Goal: Find specific page/section: Find specific page/section

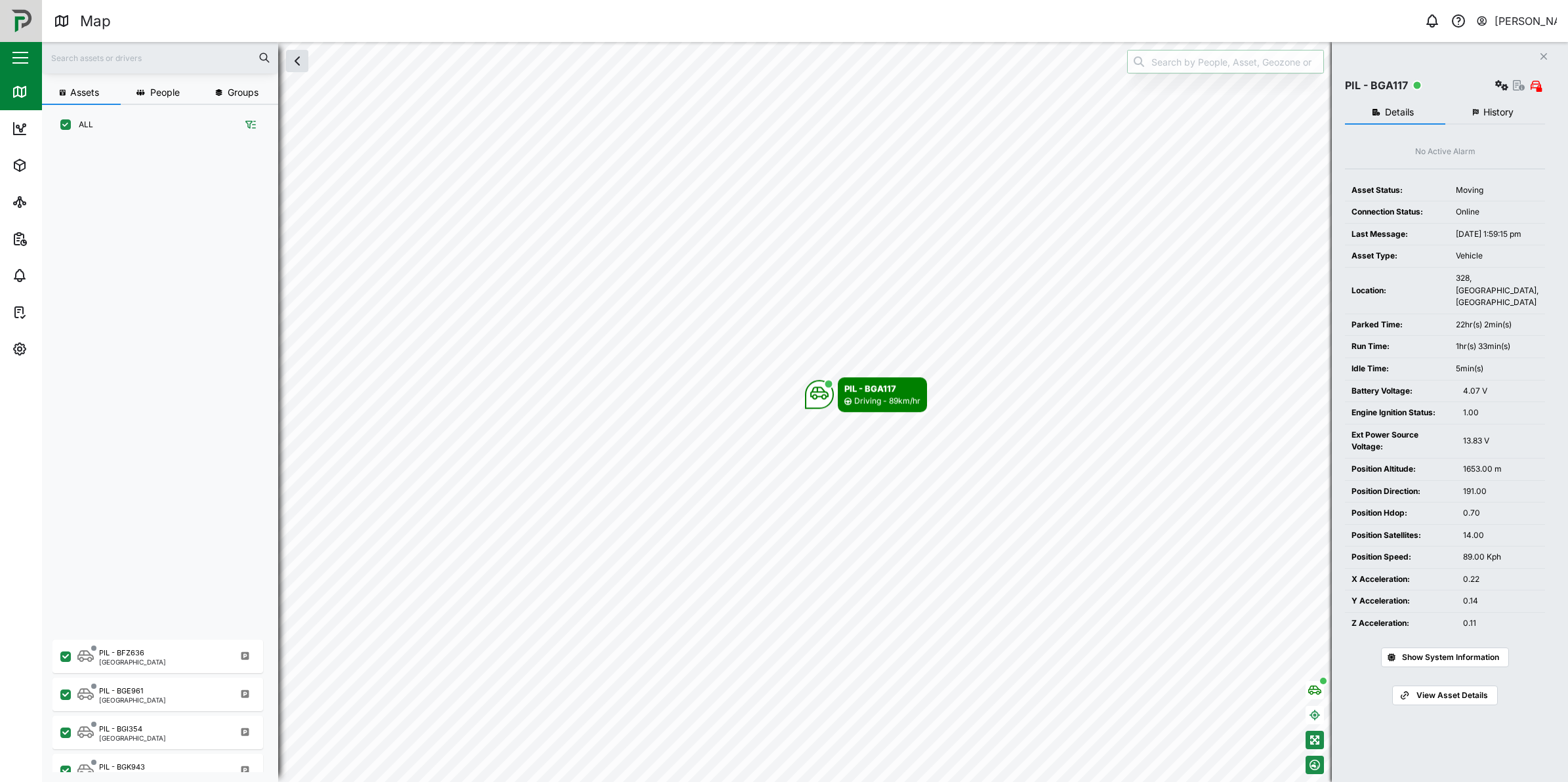
click at [1180, 59] on input "search" at bounding box center [1226, 61] width 197 height 23
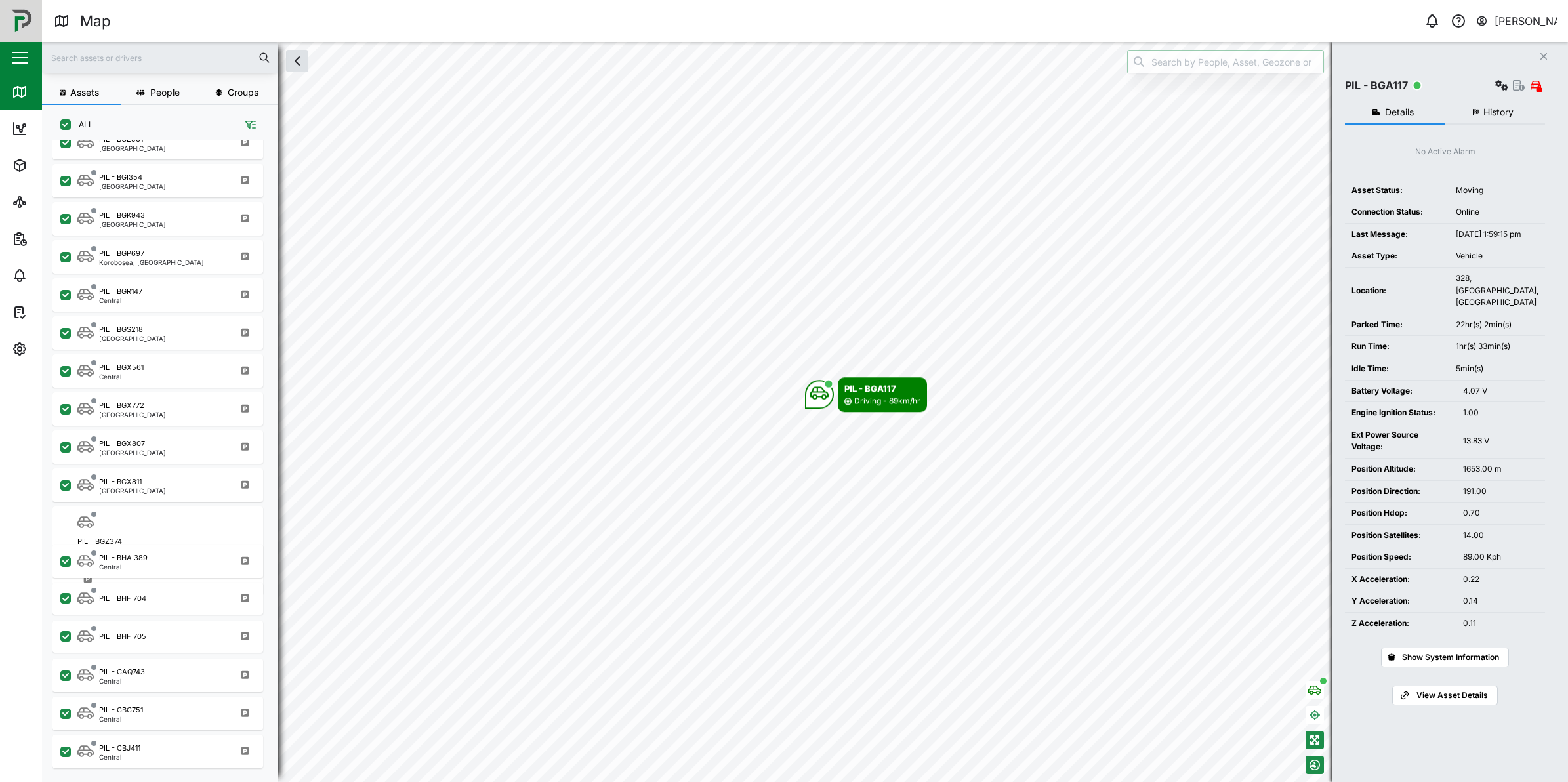
scroll to position [618, 204]
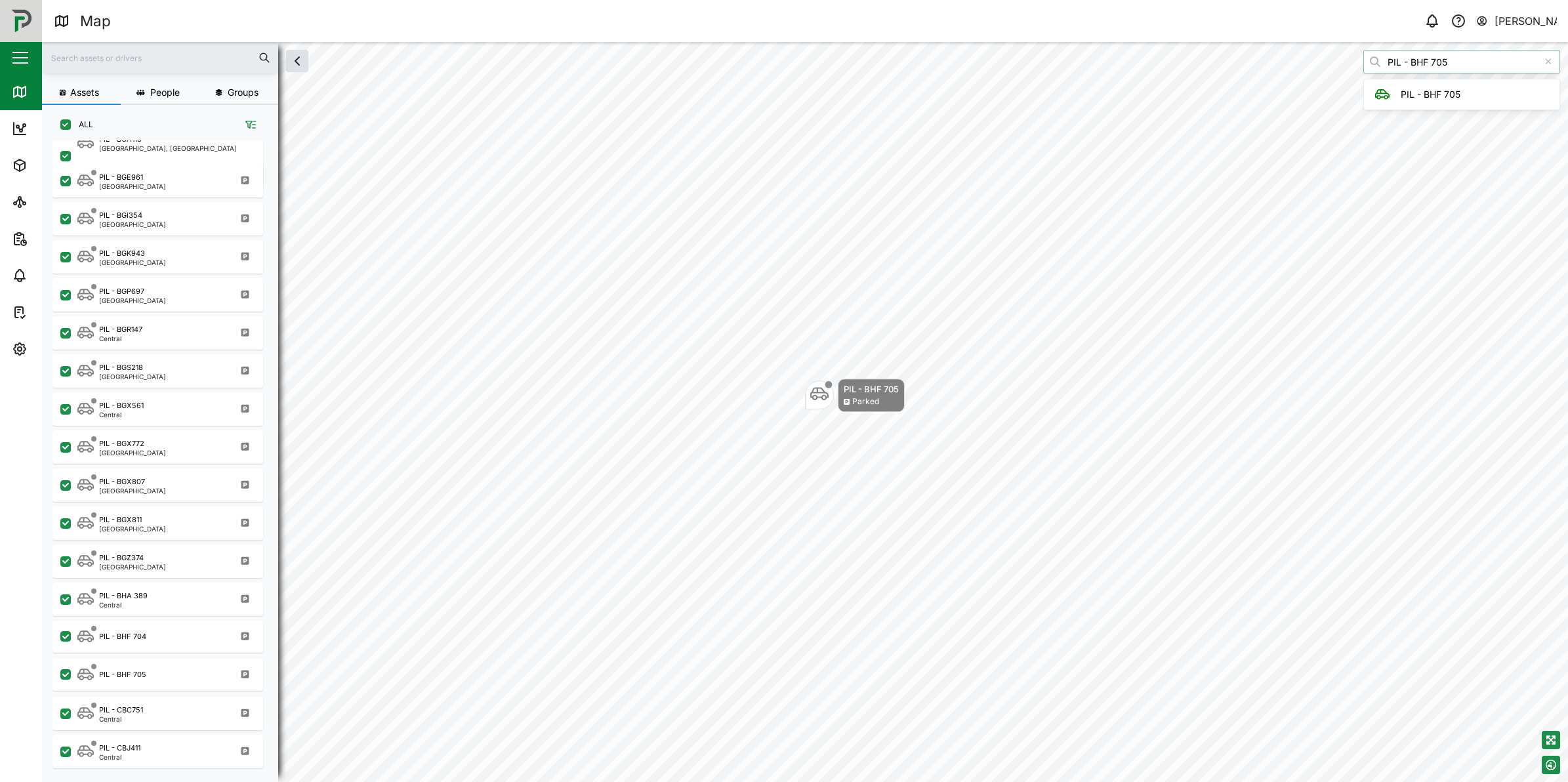
click at [1457, 67] on input "PIL - BHF 705" at bounding box center [1462, 61] width 197 height 23
click at [1505, 58] on input "PIL - BHF 704" at bounding box center [1462, 61] width 197 height 23
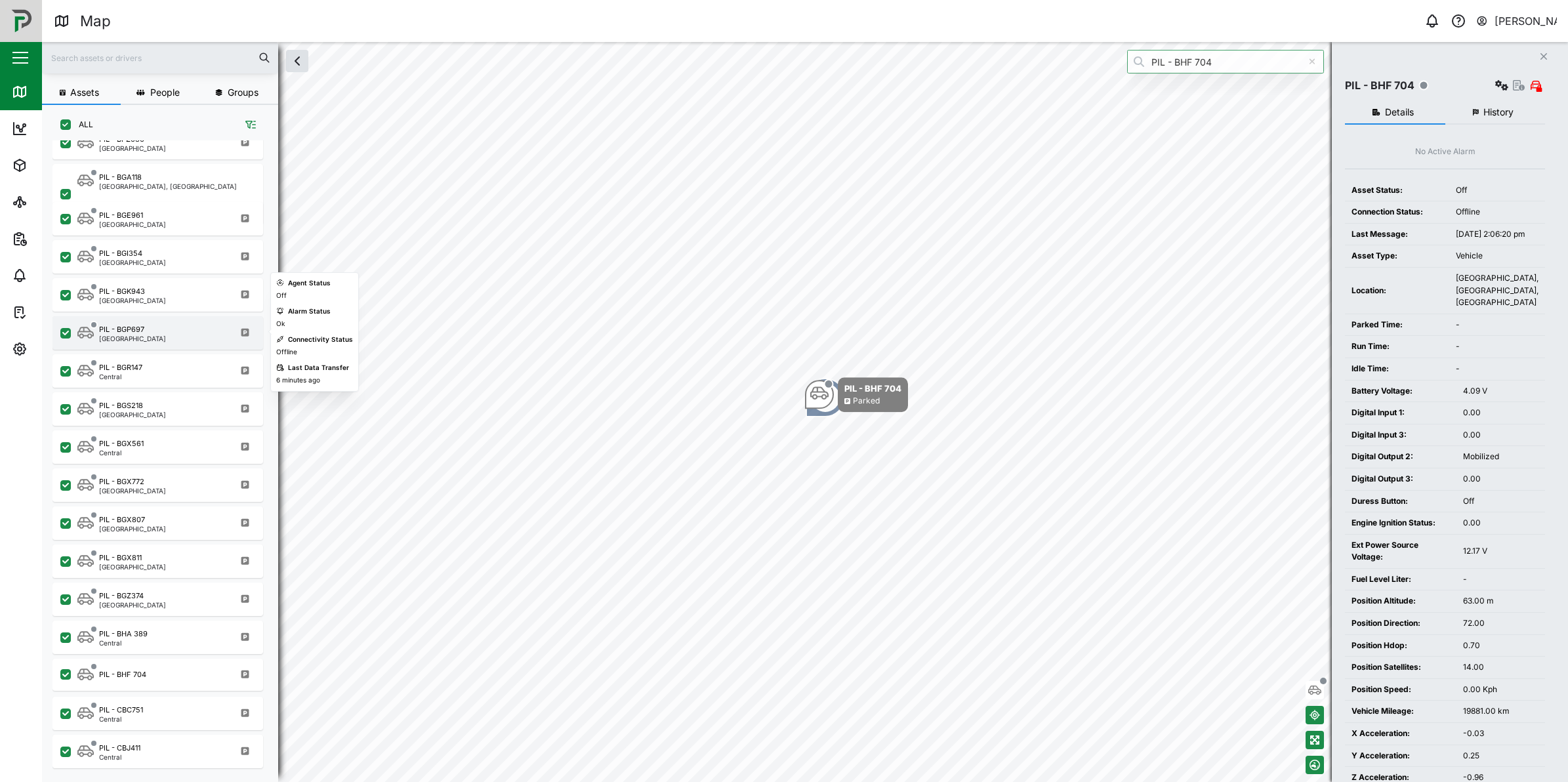
click at [132, 325] on div "PIL - BGP697" at bounding box center [122, 329] width 45 height 11
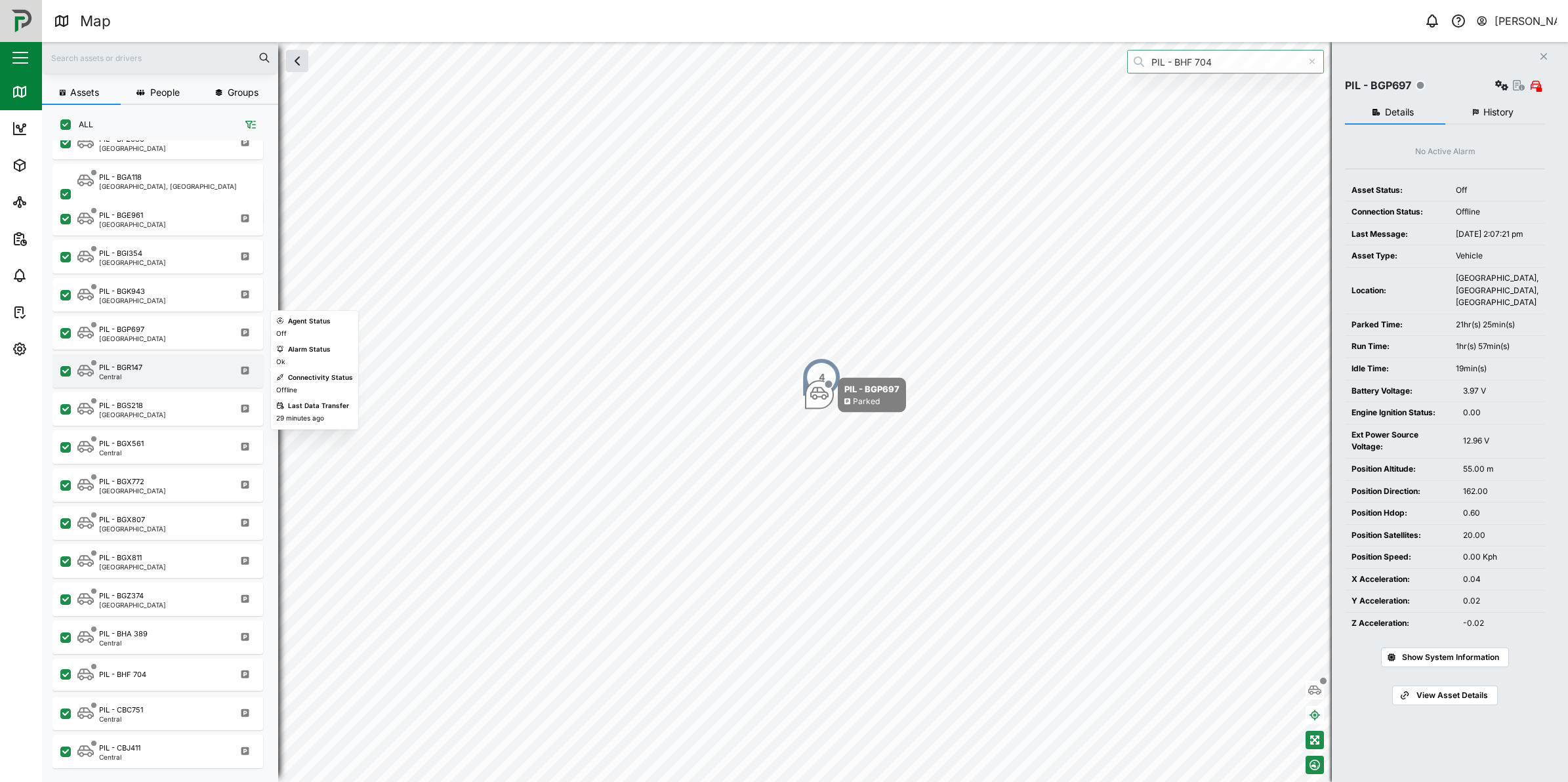
click at [139, 358] on div "PIL - BGR147 Central" at bounding box center [158, 371] width 211 height 33
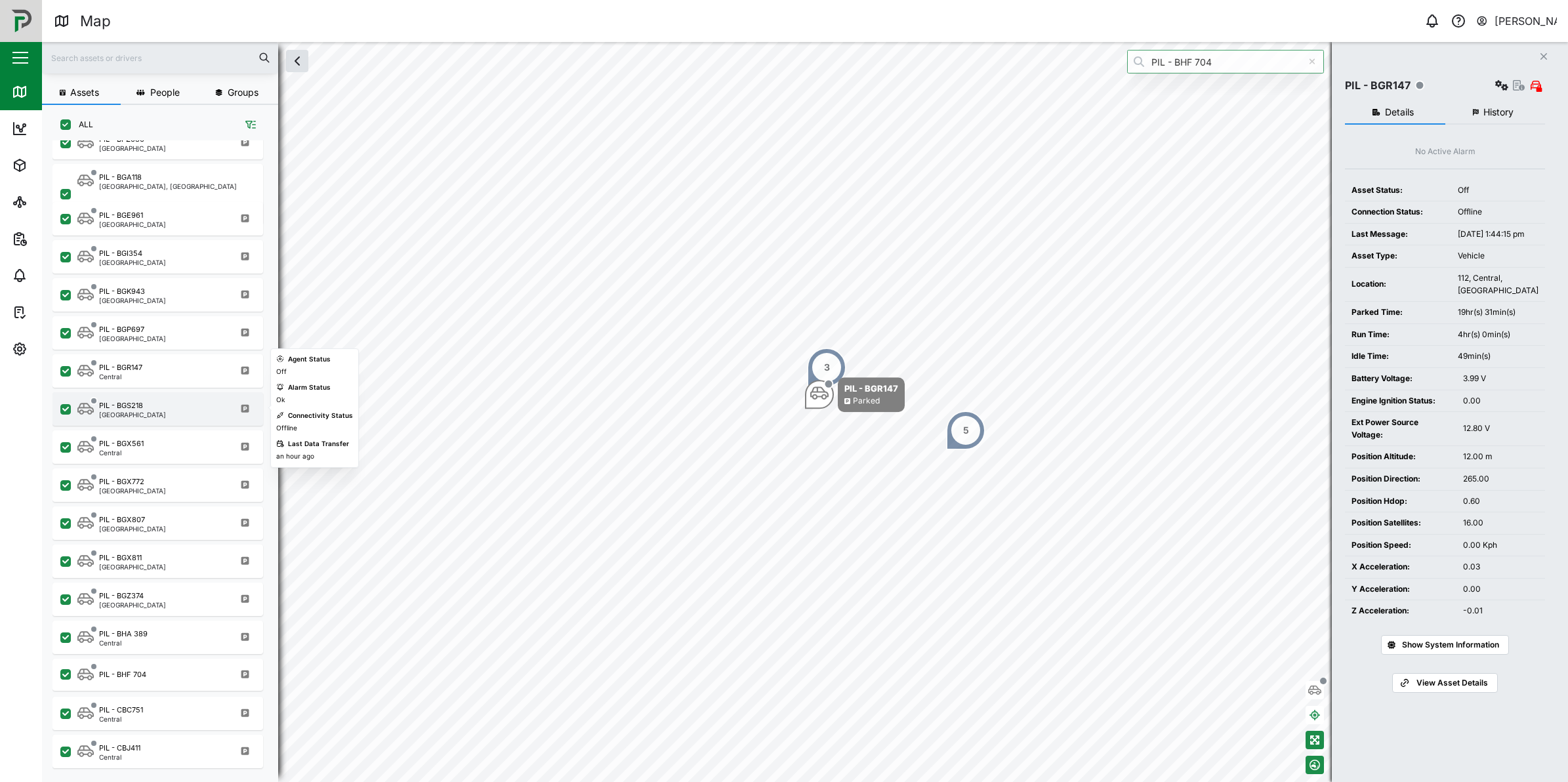
click at [112, 417] on div "PIL - BGS218 [GEOGRAPHIC_DATA]" at bounding box center [158, 409] width 211 height 33
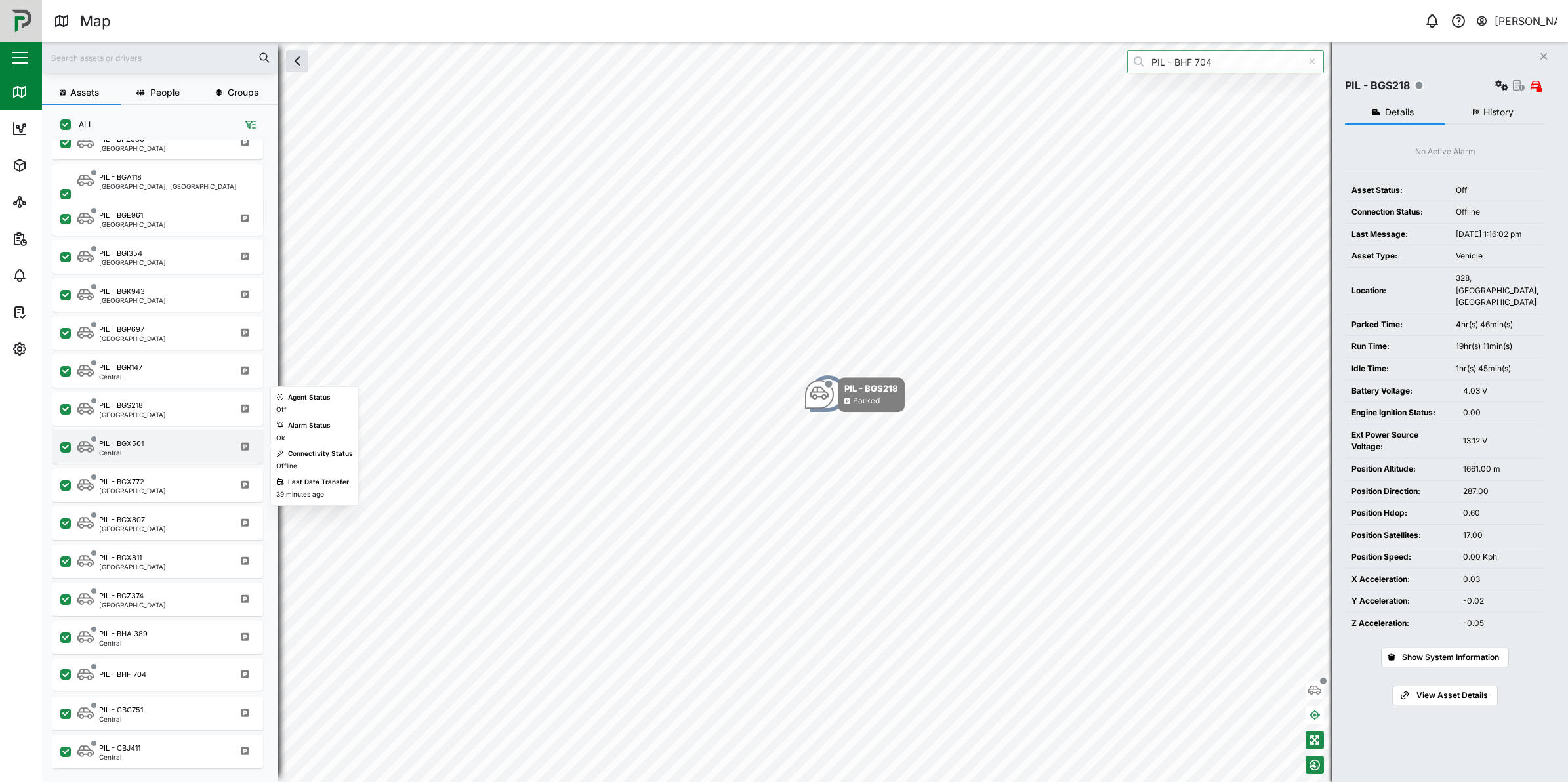
click at [159, 454] on div "PIL - BGX561 Central" at bounding box center [158, 447] width 211 height 33
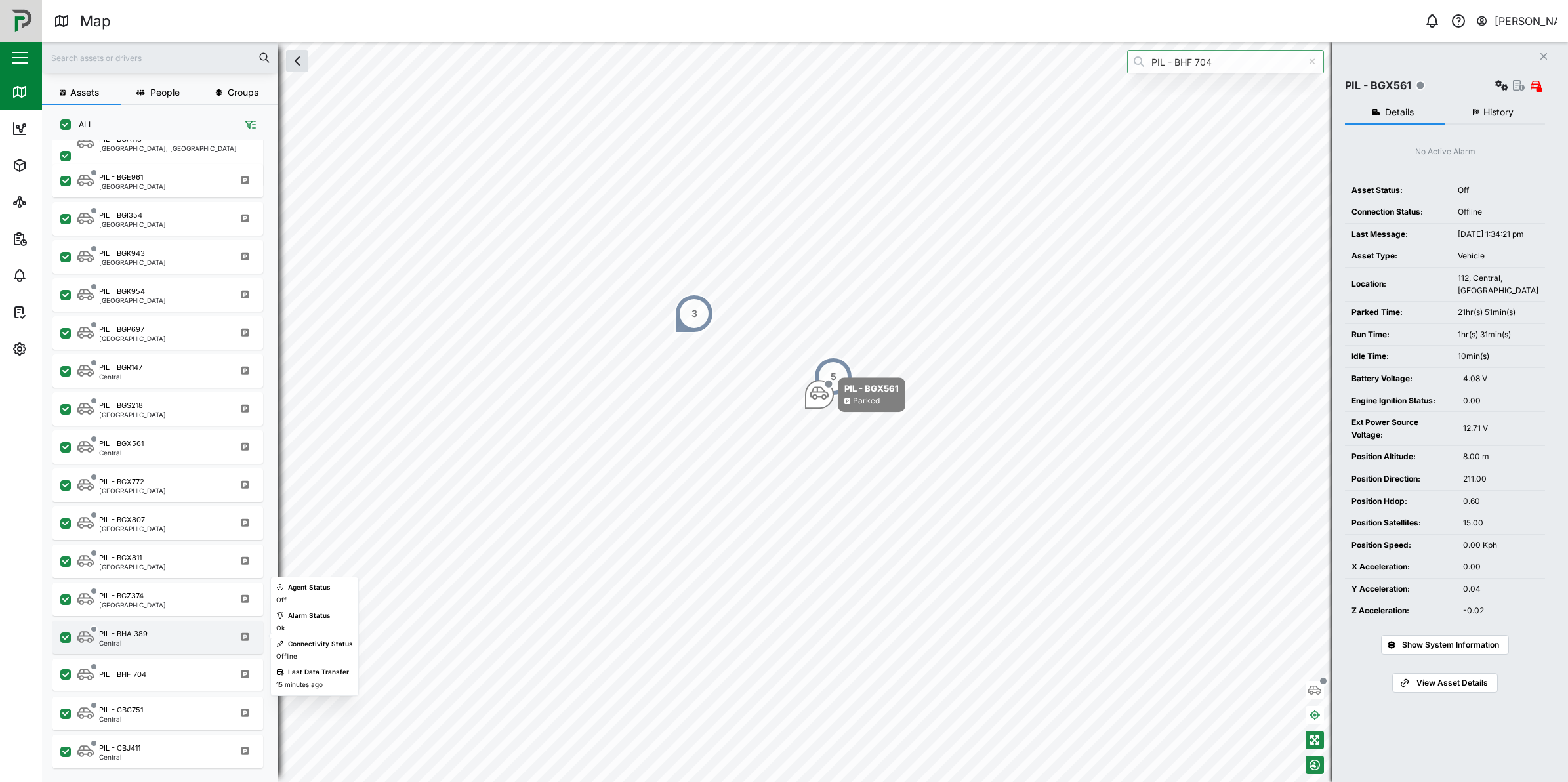
click at [132, 621] on div "PIL - BHA 389 Central" at bounding box center [158, 637] width 211 height 33
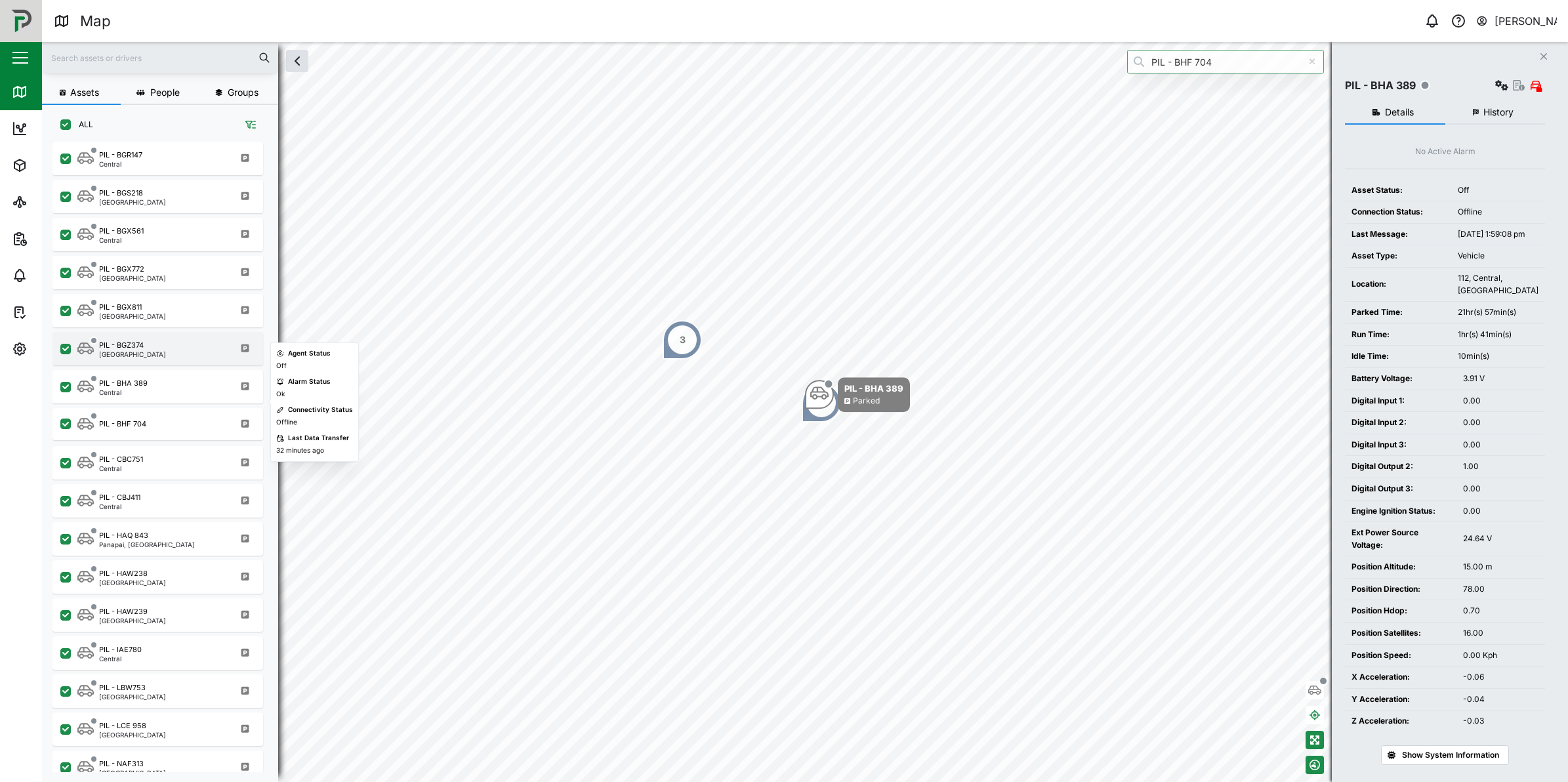
scroll to position [814, 0]
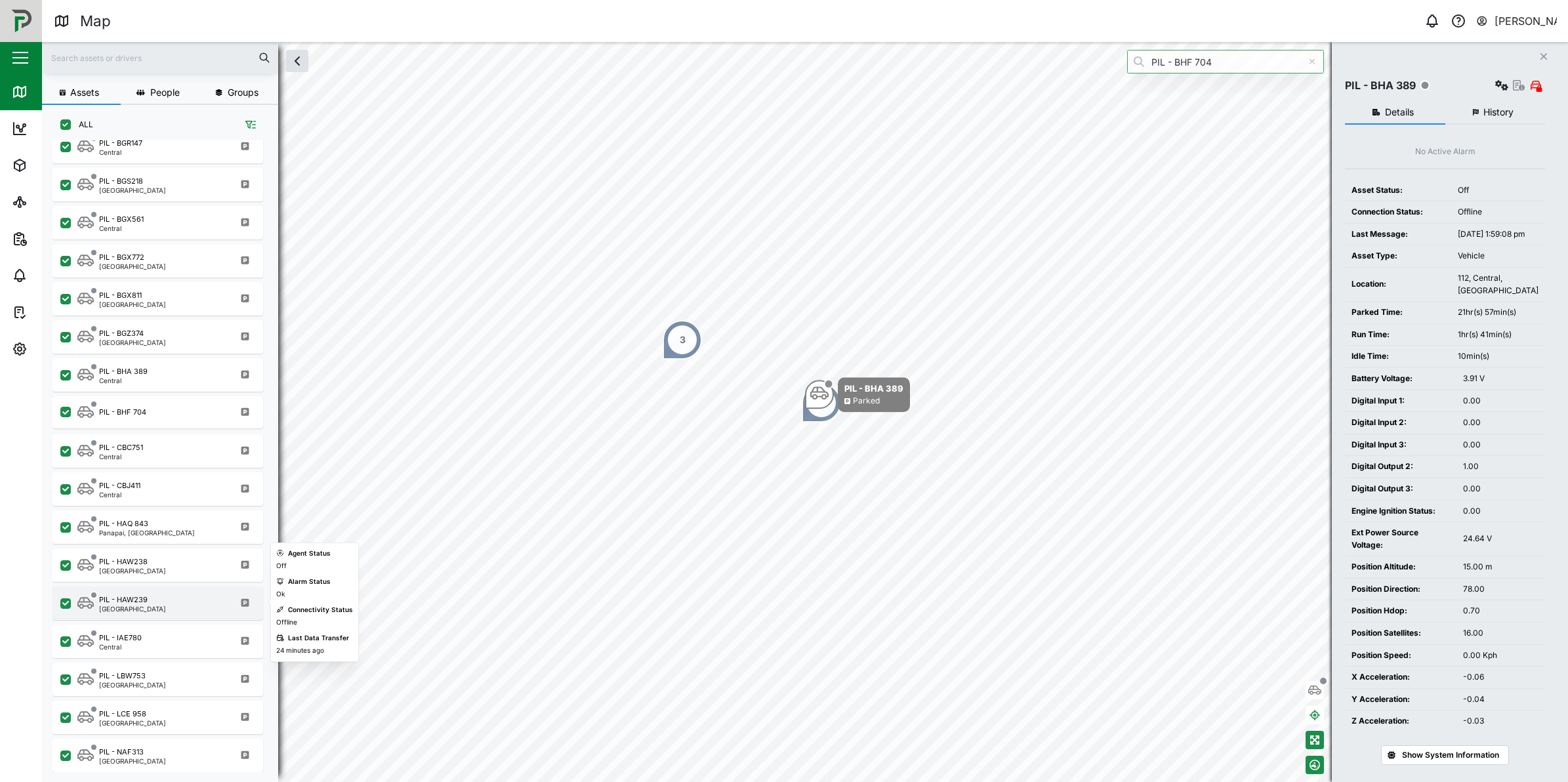
click at [141, 601] on div "PIL - HAW239" at bounding box center [124, 600] width 49 height 11
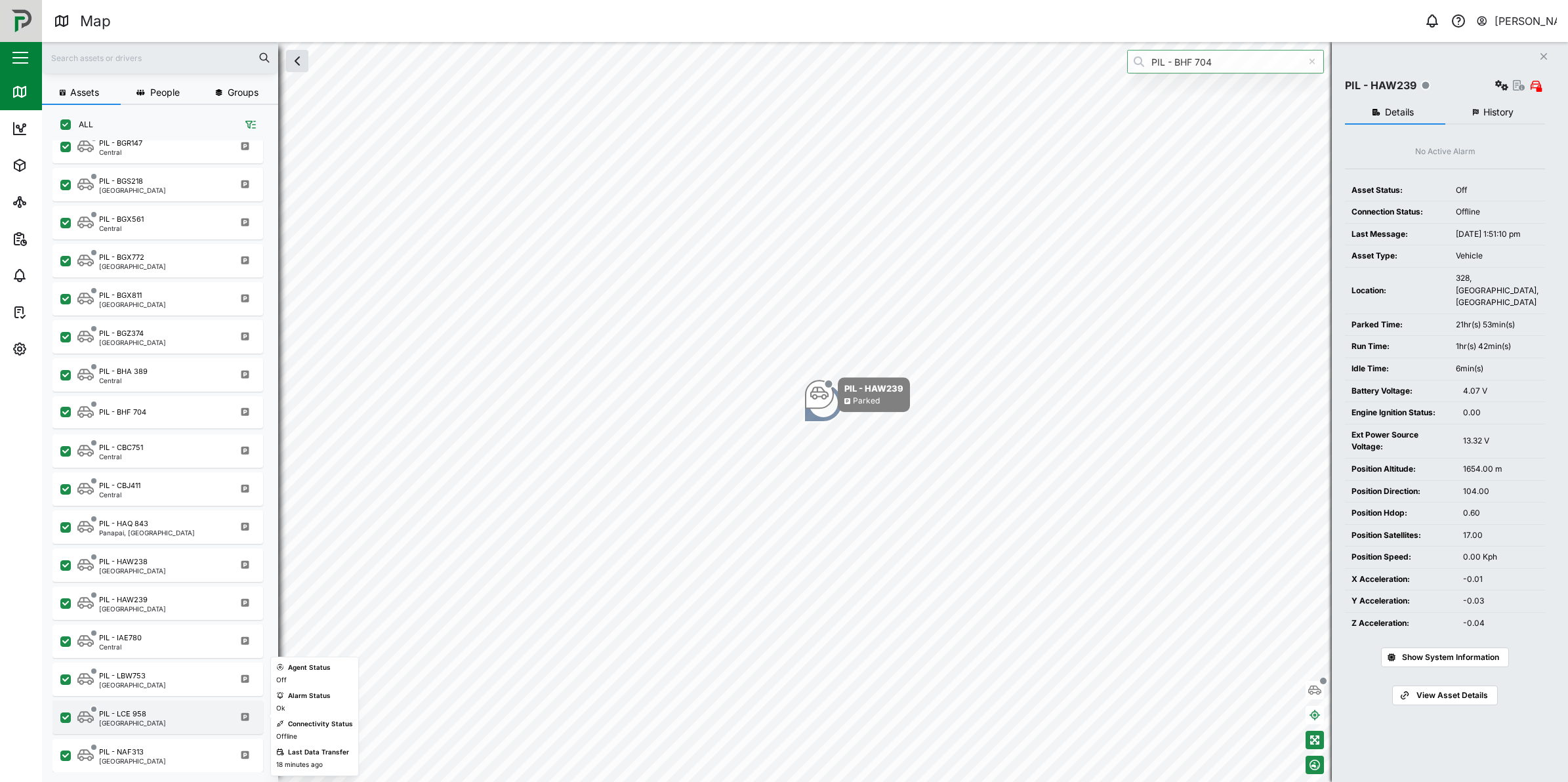
click at [133, 704] on div "PIL - LCE 958 [GEOGRAPHIC_DATA]" at bounding box center [158, 718] width 211 height 33
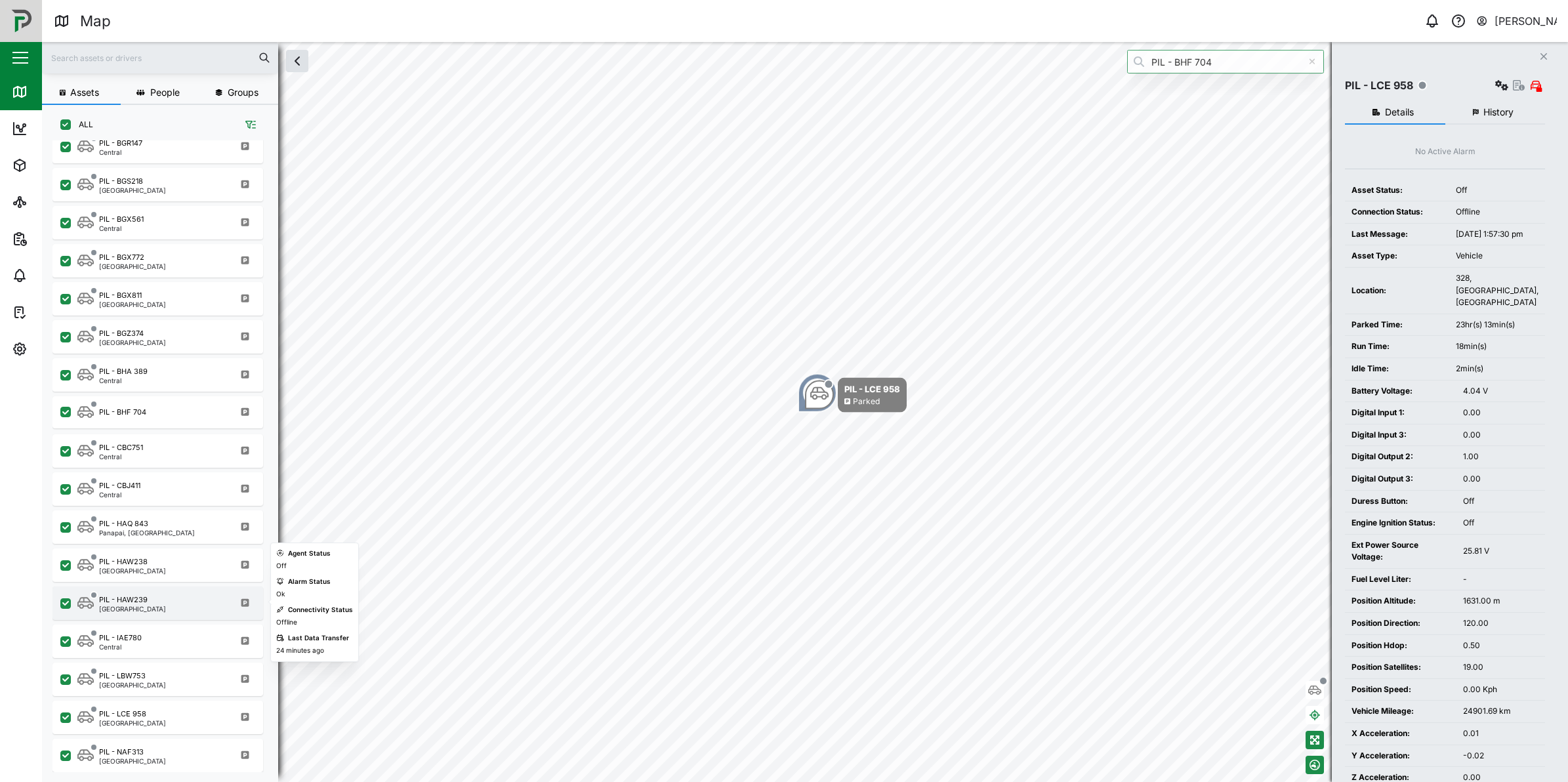
click at [152, 611] on div "PIL - HAW239 [GEOGRAPHIC_DATA]" at bounding box center [158, 603] width 211 height 33
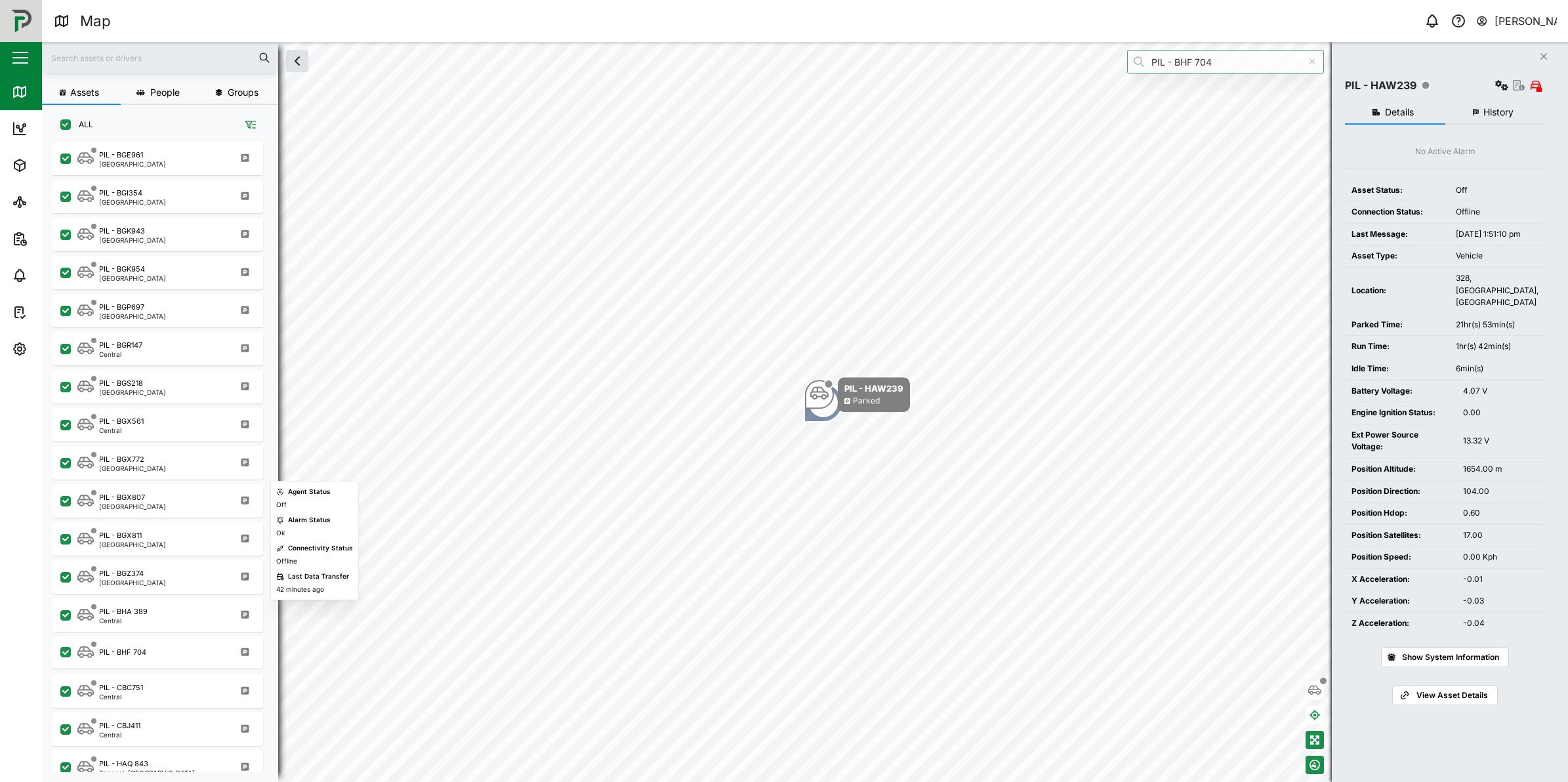
scroll to position [656, 0]
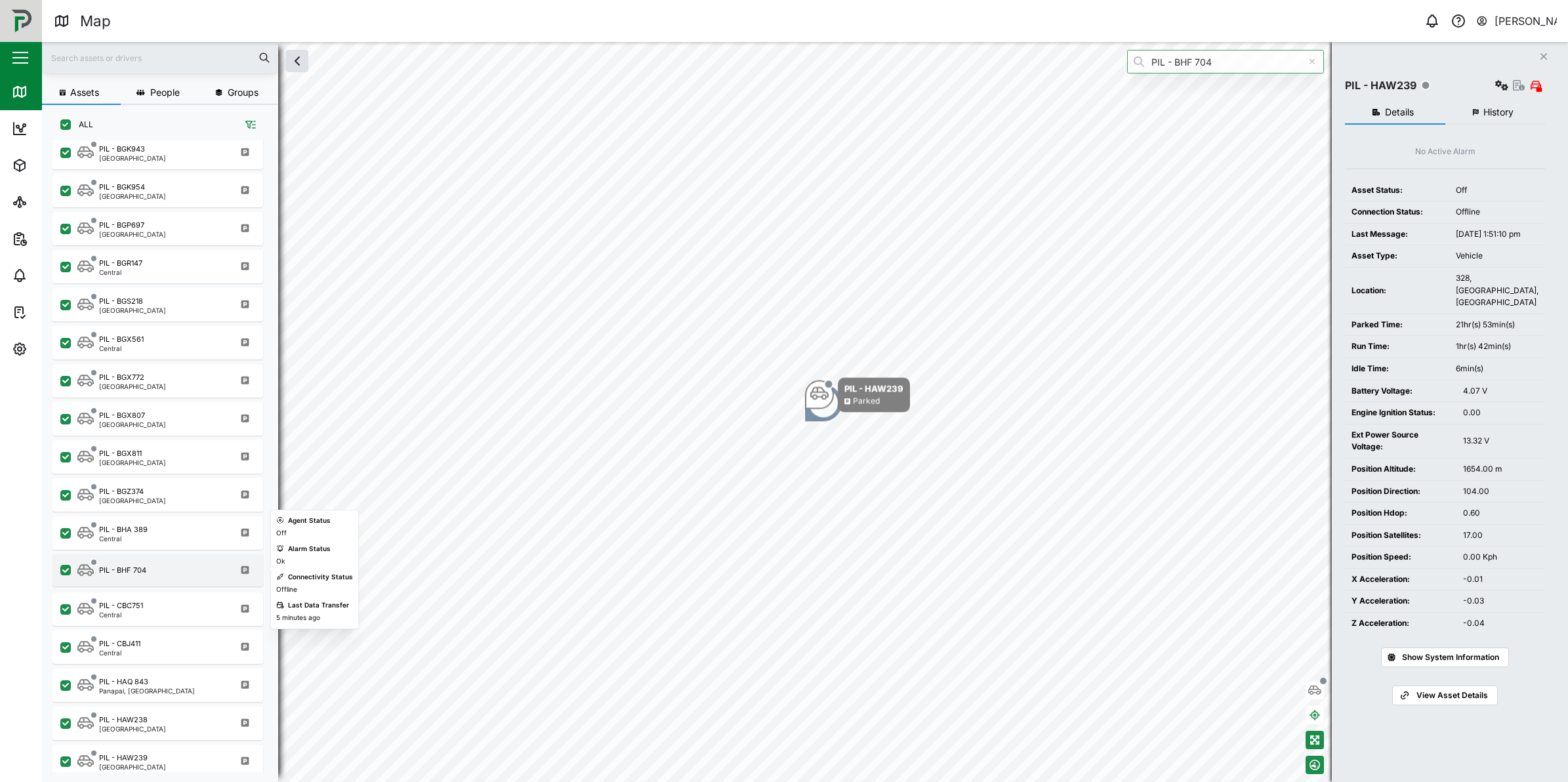
click at [161, 567] on div "PIL - BHF 704" at bounding box center [166, 570] width 177 height 17
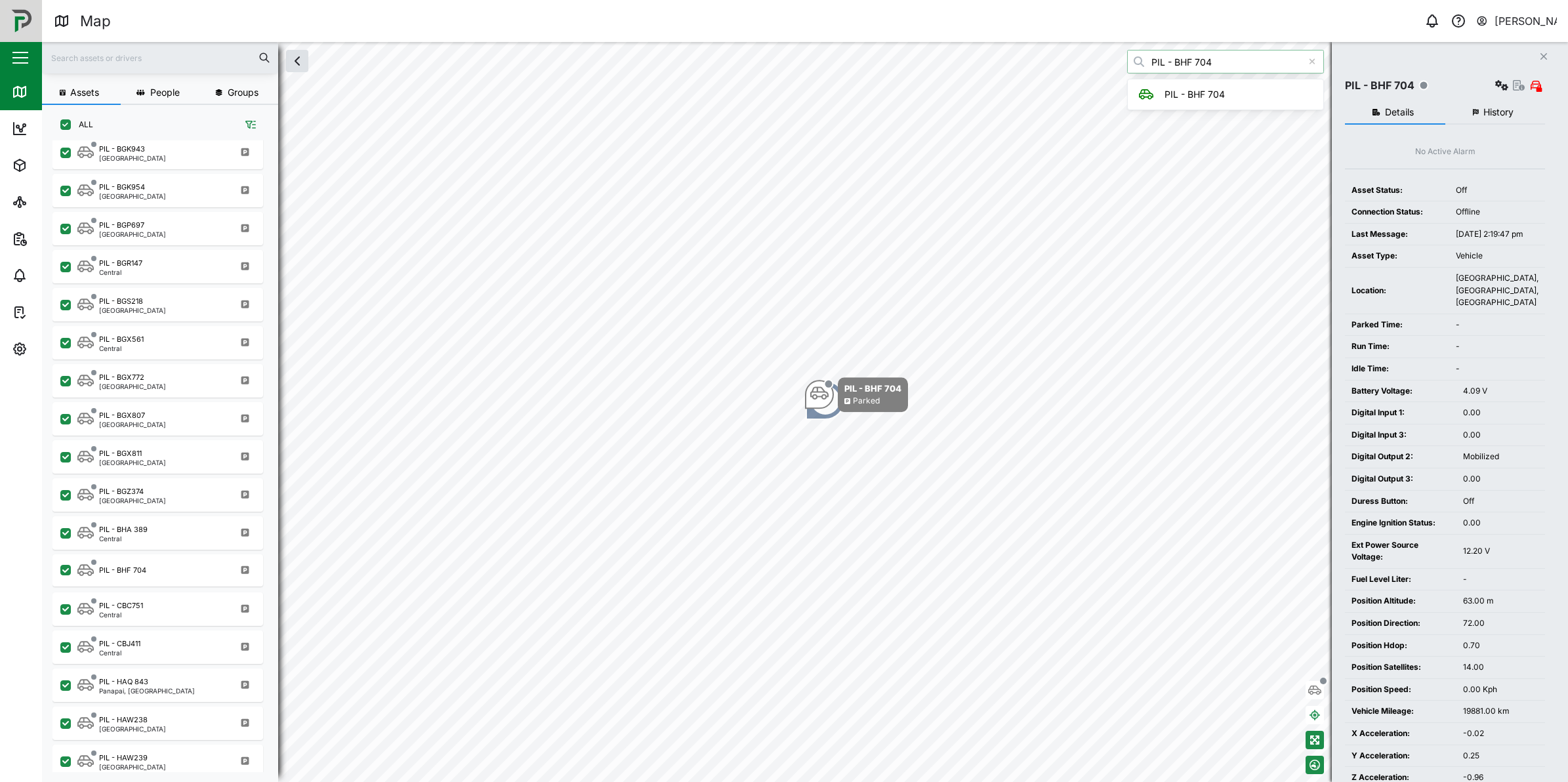
click at [1251, 69] on input "PIL - BHF 704" at bounding box center [1226, 61] width 197 height 23
click at [1254, 62] on input "PIL - BHF 705" at bounding box center [1226, 61] width 197 height 23
type input "PIL - BHF 704"
